Goal: Transaction & Acquisition: Purchase product/service

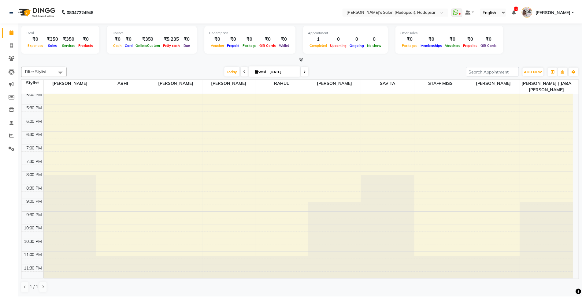
scroll to position [249, 0]
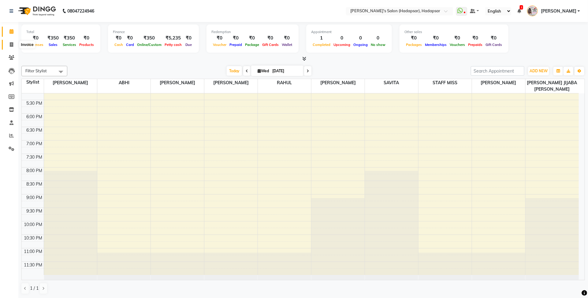
click at [11, 41] on span at bounding box center [11, 44] width 11 height 7
select select "108"
select select "service"
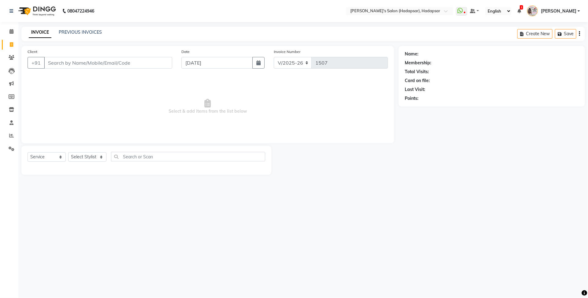
select select "9451"
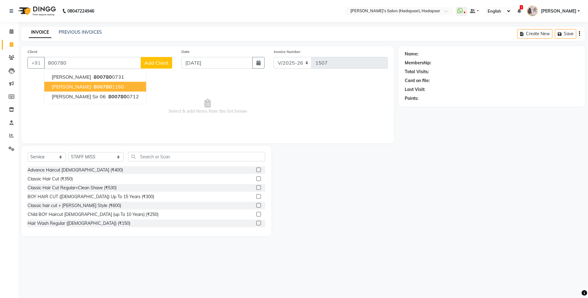
click at [100, 87] on span "800780" at bounding box center [103, 87] width 18 height 6
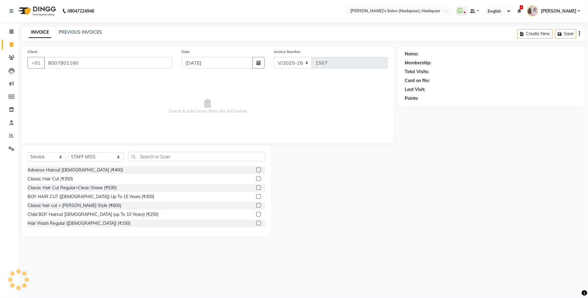
type input "8007801160"
select select "1: Object"
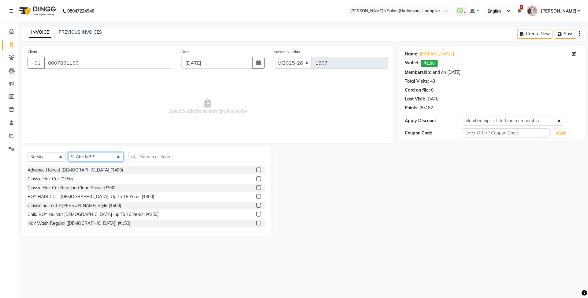
click at [97, 158] on select "Select Stylist ABHI [PERSON_NAME] [PERSON_NAME] MANAGER [PERSON_NAME] [PERSON_N…" at bounding box center [95, 156] width 55 height 9
select select "82667"
click at [68, 152] on select "Select Stylist ABHI [PERSON_NAME] [PERSON_NAME] MANAGER [PERSON_NAME] [PERSON_N…" at bounding box center [95, 156] width 55 height 9
click at [73, 169] on div "Advance Haircut [DEMOGRAPHIC_DATA] (₹400)" at bounding box center [75, 170] width 95 height 6
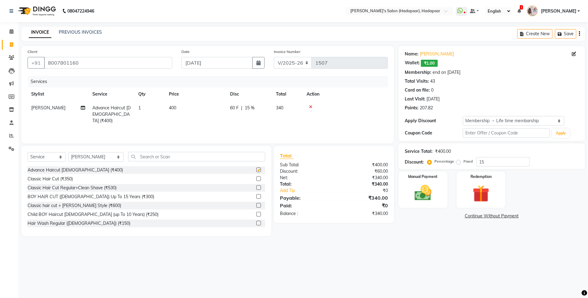
checkbox input "false"
click at [427, 184] on img at bounding box center [423, 193] width 28 height 20
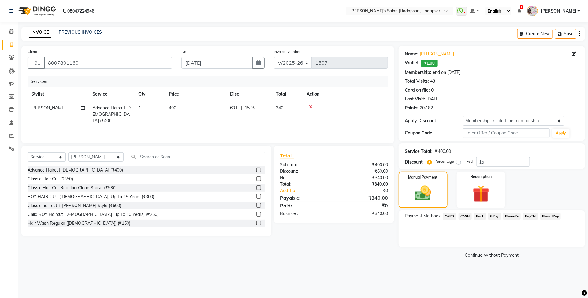
click at [530, 217] on span "PayTM" at bounding box center [530, 216] width 15 height 7
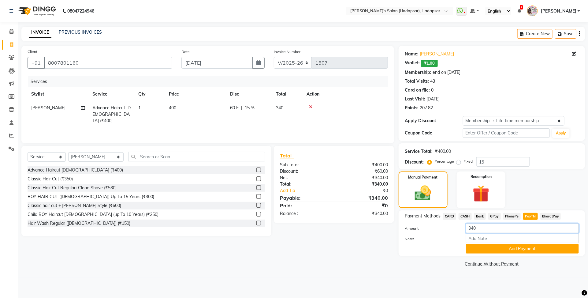
click at [499, 229] on input "340" at bounding box center [522, 227] width 113 height 9
type input "3"
type input "400"
click at [508, 245] on button "Add Payment" at bounding box center [522, 248] width 113 height 9
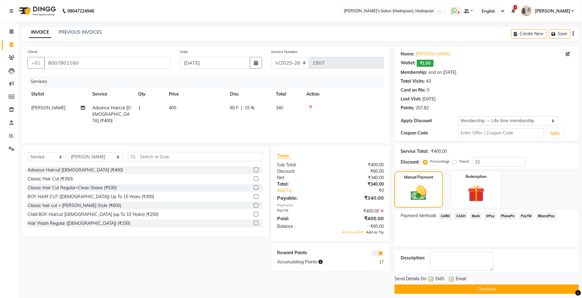
click at [380, 232] on span "Add as Tip" at bounding box center [375, 232] width 18 height 4
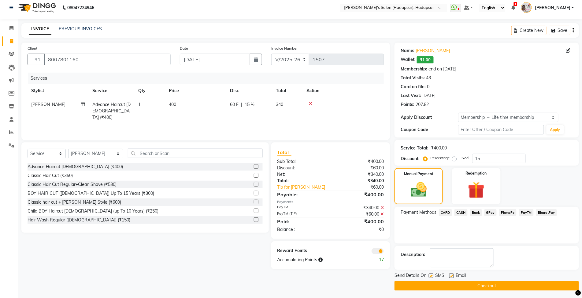
scroll to position [5, 0]
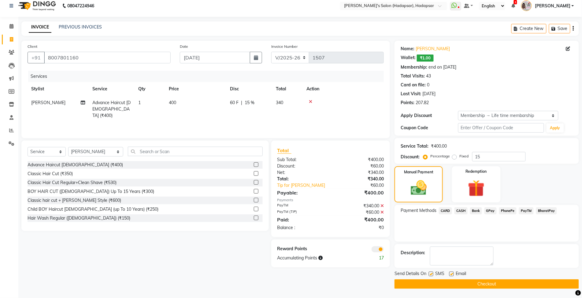
click at [450, 281] on button "Checkout" at bounding box center [487, 283] width 184 height 9
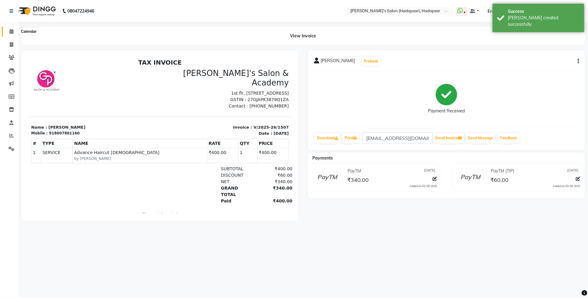
click at [9, 29] on span at bounding box center [11, 31] width 11 height 7
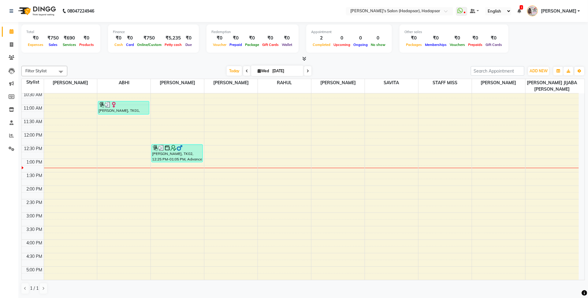
scroll to position [115, 0]
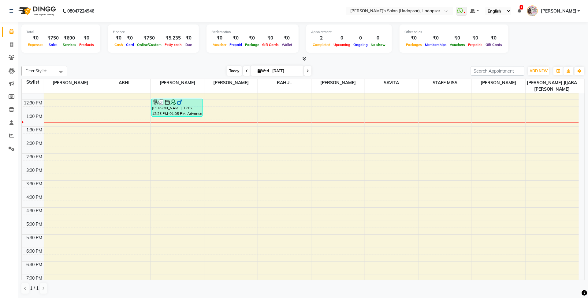
click at [229, 71] on span "Today" at bounding box center [234, 70] width 15 height 9
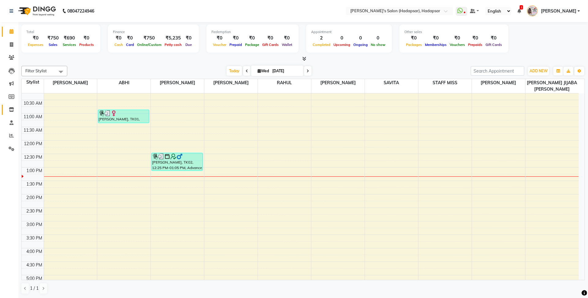
scroll to position [60, 0]
click at [10, 30] on icon at bounding box center [11, 31] width 4 height 5
click at [235, 71] on span "Today" at bounding box center [234, 70] width 15 height 9
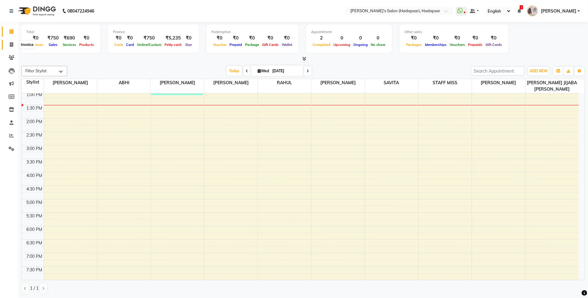
click at [9, 43] on span at bounding box center [11, 44] width 11 height 7
select select "service"
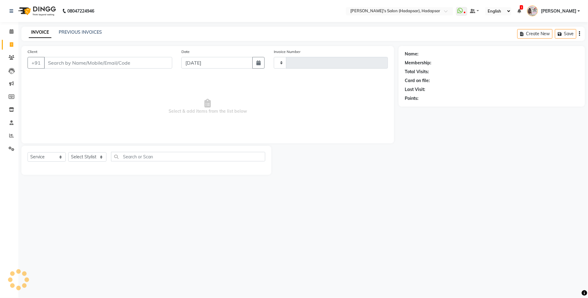
type input "1508"
select select "108"
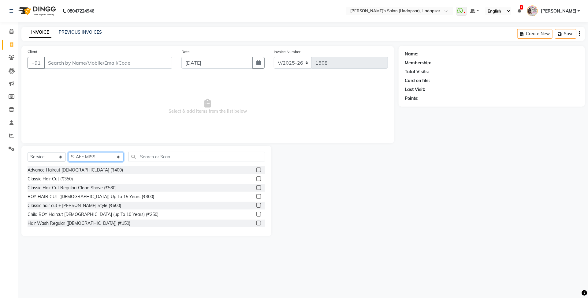
click at [105, 158] on select "Select Stylist ABHI [PERSON_NAME] [PERSON_NAME] MANAGER [PERSON_NAME] [PERSON_N…" at bounding box center [95, 156] width 55 height 9
select select "41753"
click at [68, 152] on select "Select Stylist ABHI [PERSON_NAME] [PERSON_NAME] MANAGER [PERSON_NAME] [PERSON_N…" at bounding box center [95, 156] width 55 height 9
click at [134, 162] on div "Select Service Product Membership Package Voucher Prepaid Gift Card Select Styl…" at bounding box center [147, 159] width 238 height 14
click at [135, 158] on input "text" at bounding box center [196, 156] width 137 height 9
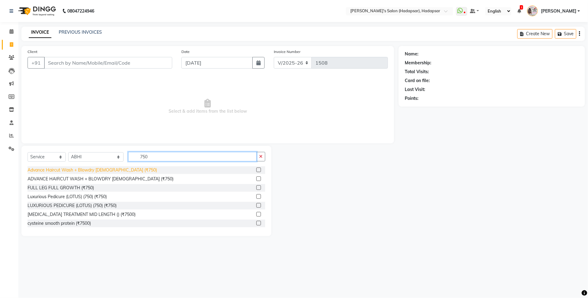
type input "750"
click at [109, 170] on div "Advance Haircut Wash + Blowdry [DEMOGRAPHIC_DATA] (₹750)" at bounding box center [92, 170] width 129 height 6
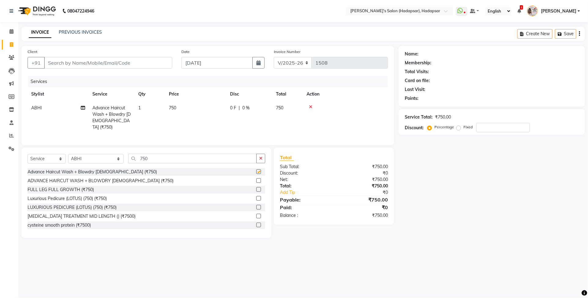
checkbox input "false"
click at [96, 158] on select "Select Stylist ABHI [PERSON_NAME] [PERSON_NAME] MANAGER [PERSON_NAME] [PERSON_N…" at bounding box center [95, 158] width 55 height 9
select select "12670"
click at [68, 154] on select "Select Stylist ABHI [PERSON_NAME] [PERSON_NAME] MANAGER [PERSON_NAME] [PERSON_N…" at bounding box center [95, 158] width 55 height 9
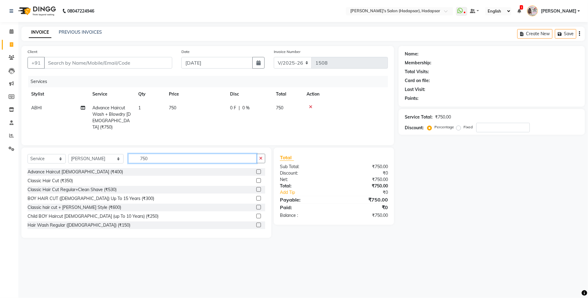
click at [150, 154] on input "750" at bounding box center [192, 158] width 128 height 9
type input "7"
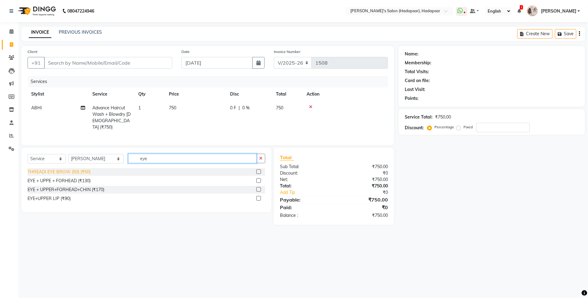
type input "eye"
click at [51, 173] on div "THREADI EYE BROW (50) (₹50)" at bounding box center [59, 172] width 63 height 6
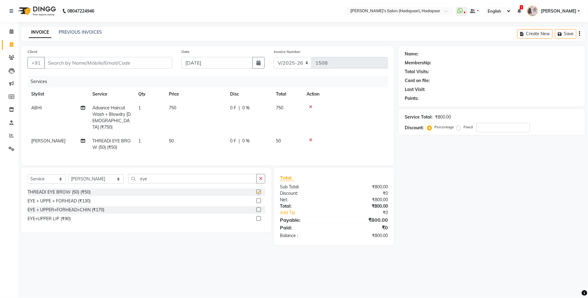
checkbox input "false"
click at [83, 66] on input "Client" at bounding box center [108, 63] width 128 height 12
type input "9"
type input "0"
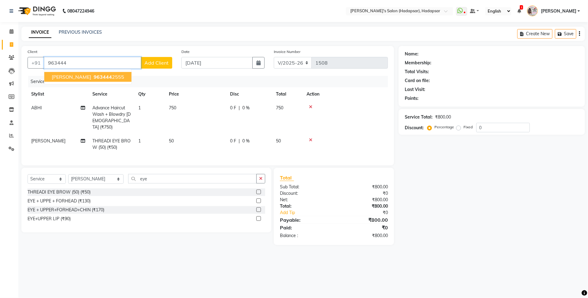
click at [92, 76] on ngb-highlight "963444 2555" at bounding box center [108, 77] width 32 height 6
type input "9634442555"
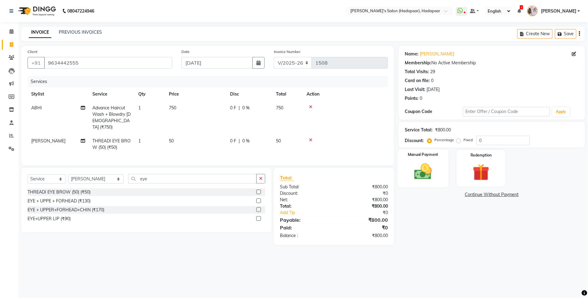
click at [419, 167] on img at bounding box center [423, 171] width 28 height 20
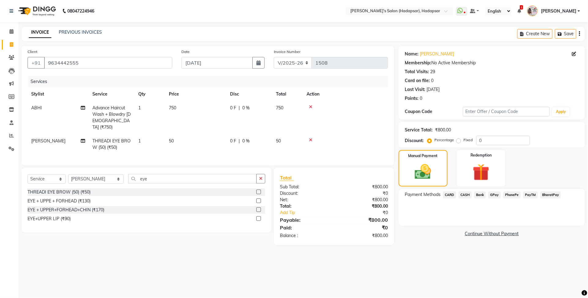
click at [533, 192] on span "PayTM" at bounding box center [530, 194] width 15 height 7
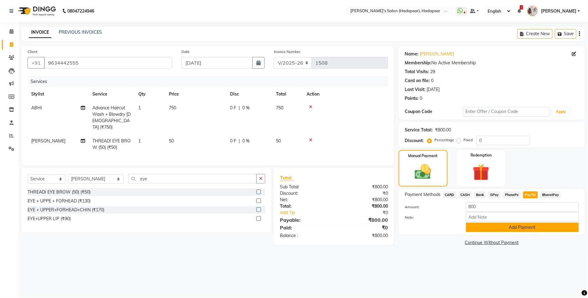
click at [506, 229] on button "Add Payment" at bounding box center [522, 226] width 113 height 9
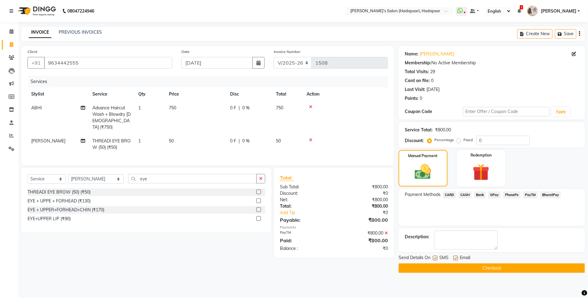
click at [479, 267] on button "Checkout" at bounding box center [492, 267] width 186 height 9
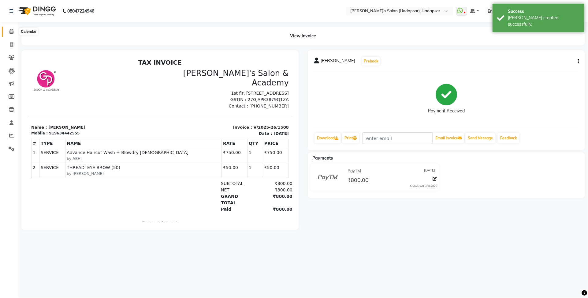
click at [9, 34] on icon at bounding box center [11, 31] width 4 height 5
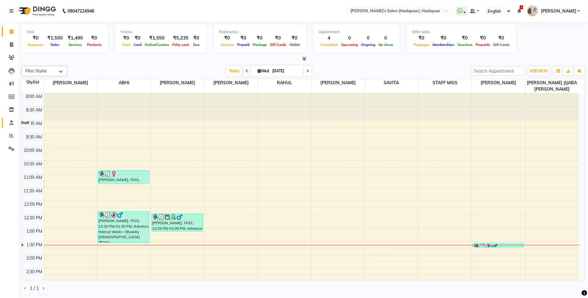
click at [11, 123] on icon at bounding box center [11, 122] width 4 height 5
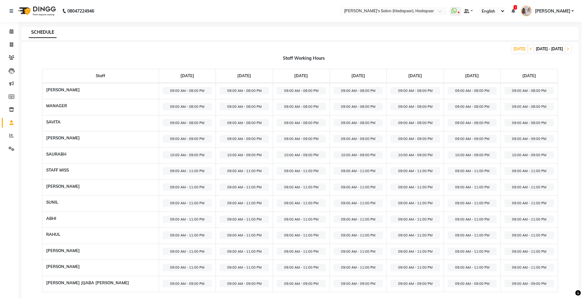
click at [59, 93] on th "[PERSON_NAME]" at bounding box center [101, 91] width 116 height 16
click at [54, 106] on th "MANAGER" at bounding box center [101, 107] width 116 height 16
click at [58, 136] on th "[PERSON_NAME]" at bounding box center [101, 139] width 116 height 16
click at [5, 135] on link "Reports" at bounding box center [9, 136] width 15 height 10
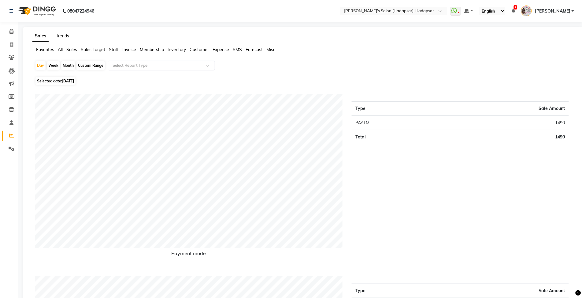
click at [58, 37] on link "Trends" at bounding box center [62, 36] width 13 height 6
select select "by_client"
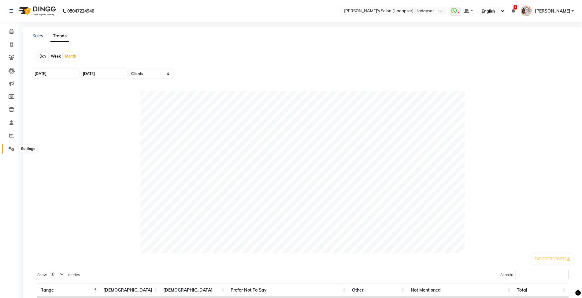
click at [11, 151] on span at bounding box center [11, 148] width 11 height 7
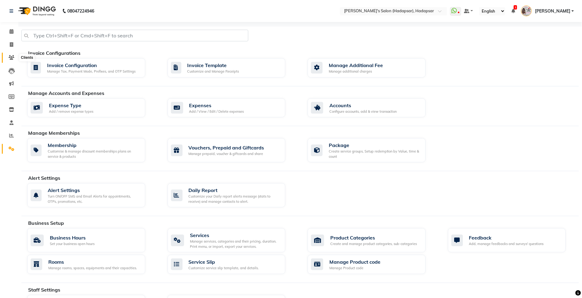
click at [8, 55] on span at bounding box center [11, 57] width 11 height 7
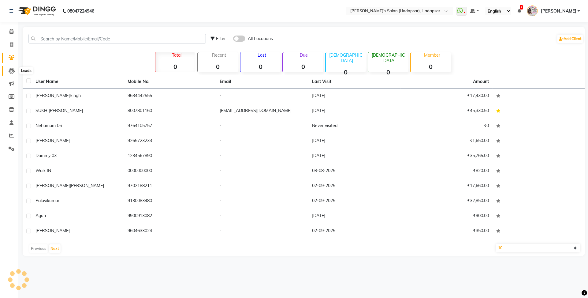
click at [10, 70] on icon at bounding box center [12, 71] width 6 height 6
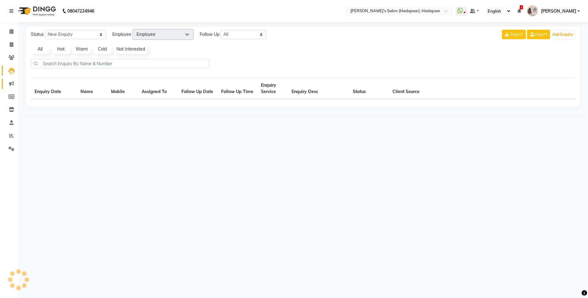
select select "10"
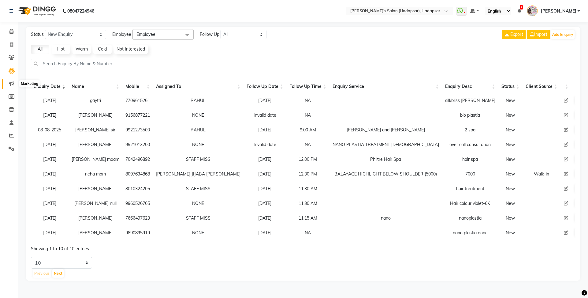
click at [8, 86] on span at bounding box center [11, 83] width 11 height 7
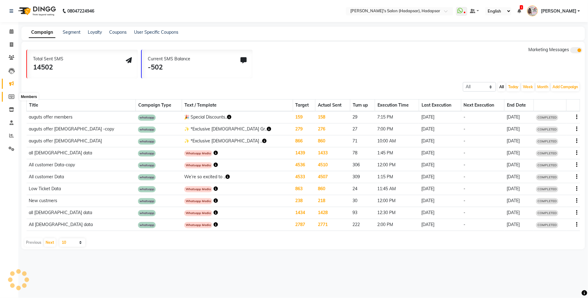
click at [8, 96] on span at bounding box center [11, 96] width 11 height 7
select select
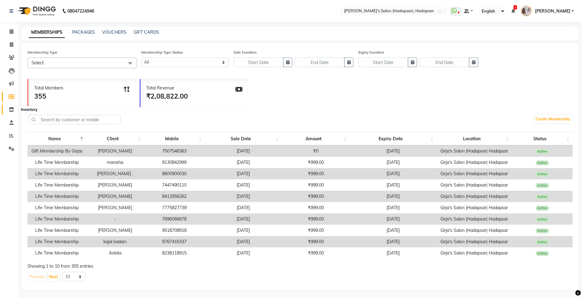
click at [9, 107] on icon at bounding box center [11, 109] width 5 height 5
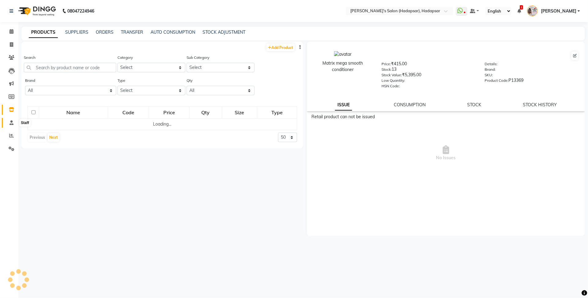
click at [11, 125] on span at bounding box center [11, 122] width 11 height 7
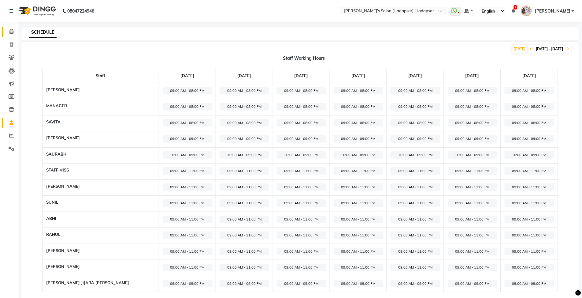
click at [4, 34] on link "Calendar" at bounding box center [9, 32] width 15 height 10
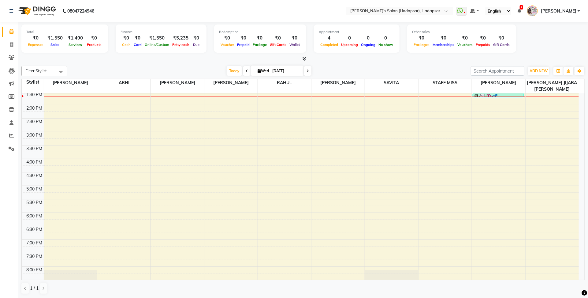
scroll to position [153, 0]
